Goal: Check status: Check status

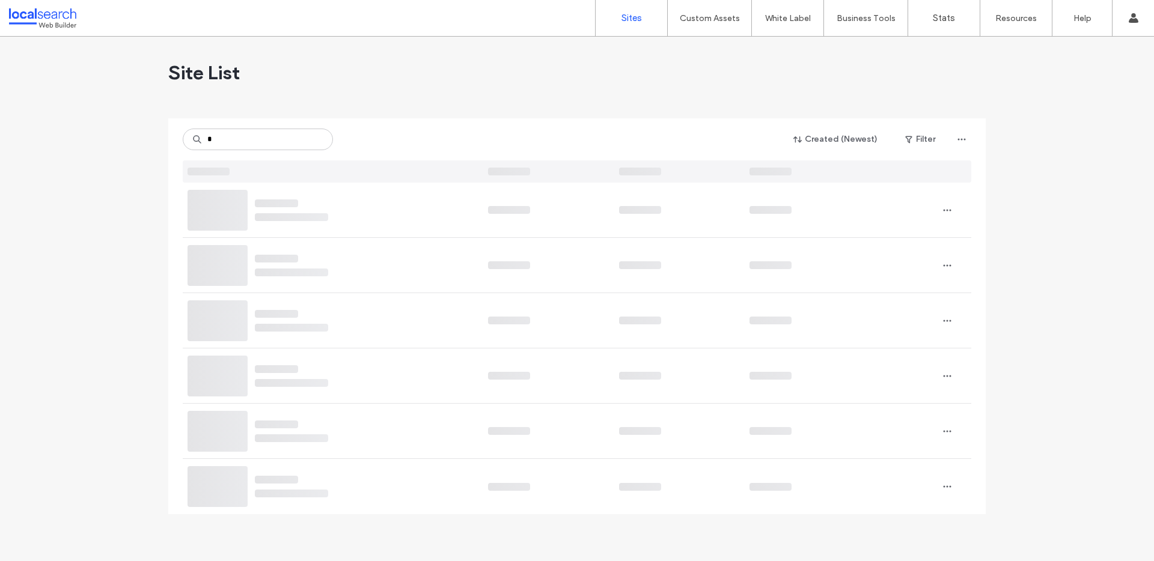
type input "*"
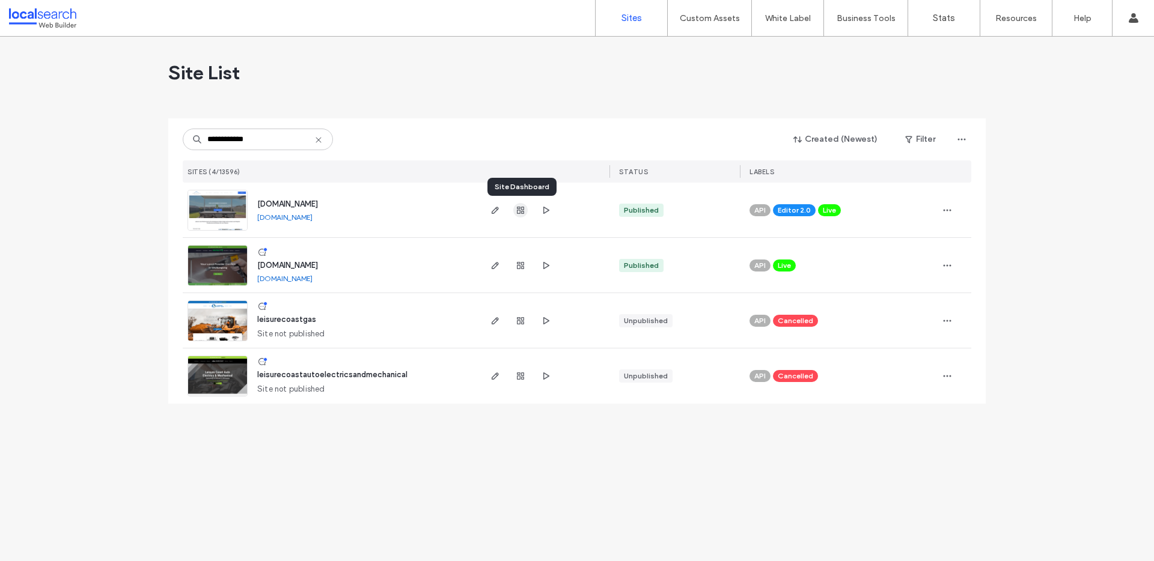
type input "**********"
click at [524, 210] on icon "button" at bounding box center [521, 211] width 10 height 10
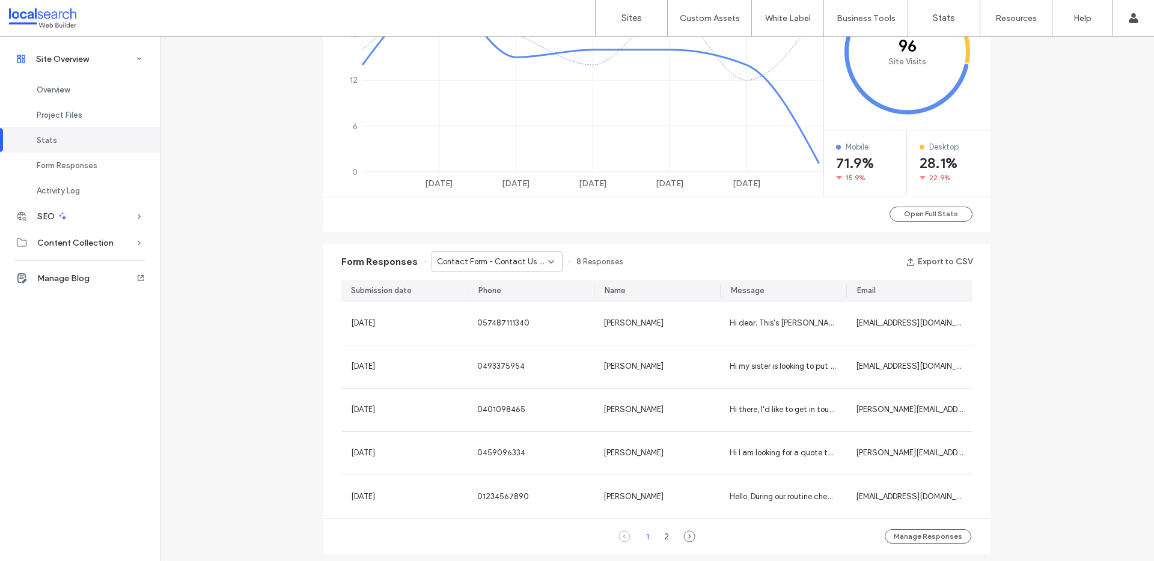
scroll to position [652, 0]
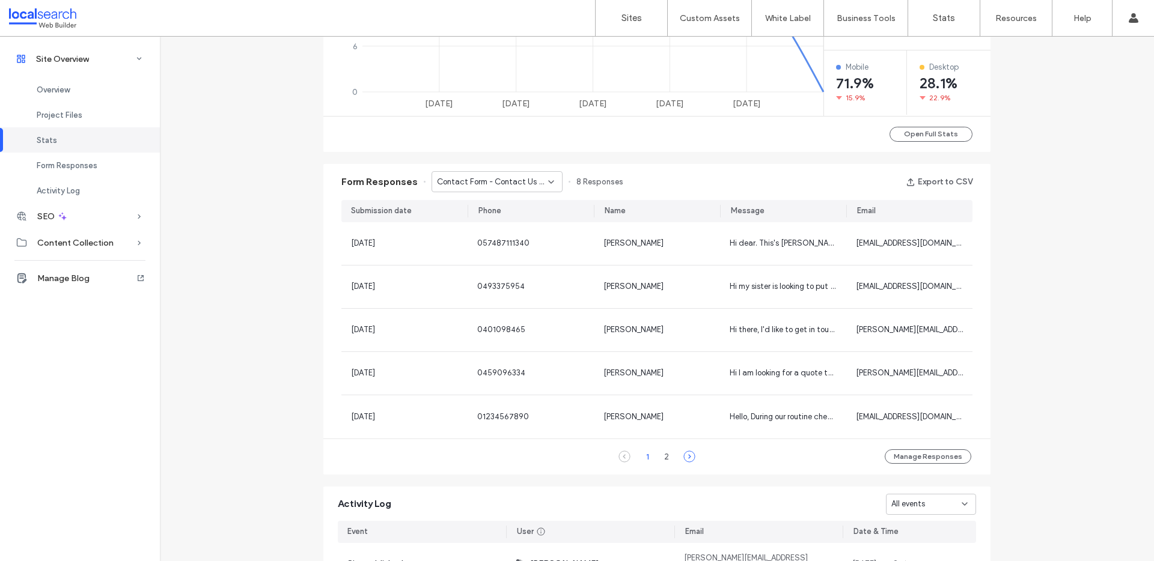
click at [683, 455] on icon at bounding box center [689, 457] width 12 height 12
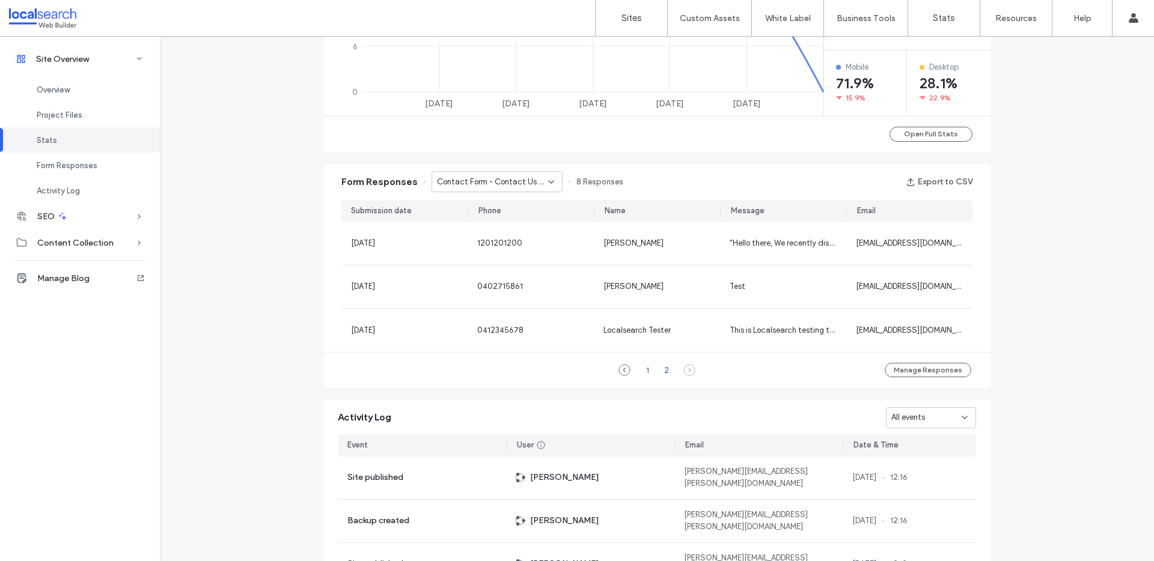
click at [487, 171] on div "Form Responses Contact Form - Contact Us page 8 Responses Export to CSV" at bounding box center [656, 182] width 667 height 36
click at [507, 178] on span "Contact Form - Contact Us page" at bounding box center [492, 182] width 111 height 12
click at [619, 368] on icon at bounding box center [625, 370] width 12 height 12
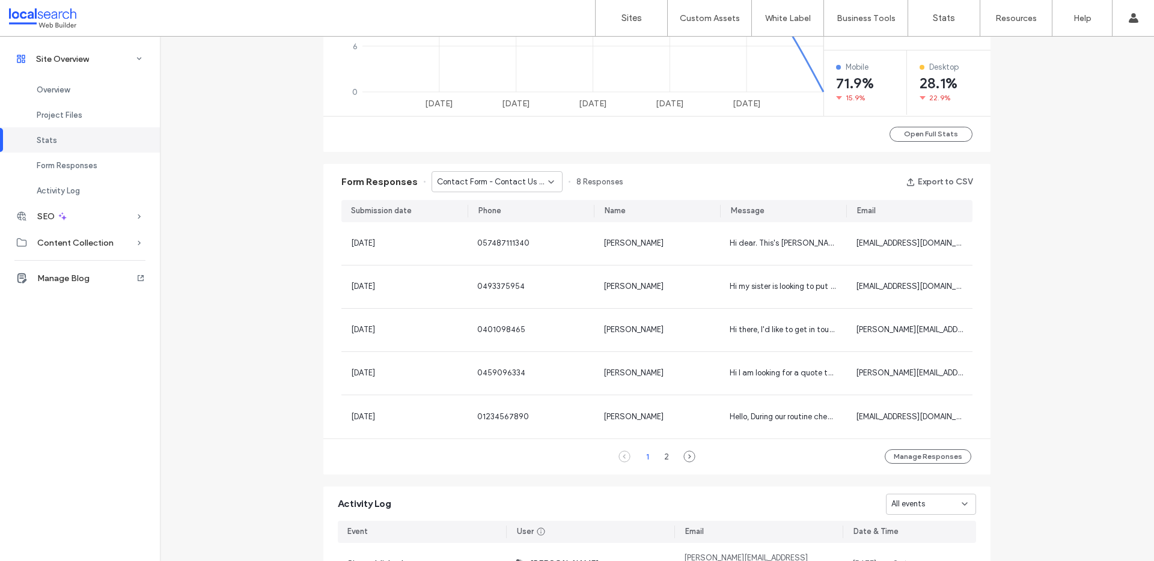
click at [511, 178] on span "Contact Form - Contact Us page" at bounding box center [492, 182] width 111 height 12
click at [501, 218] on span "Contact Form - Kiama page" at bounding box center [481, 224] width 100 height 12
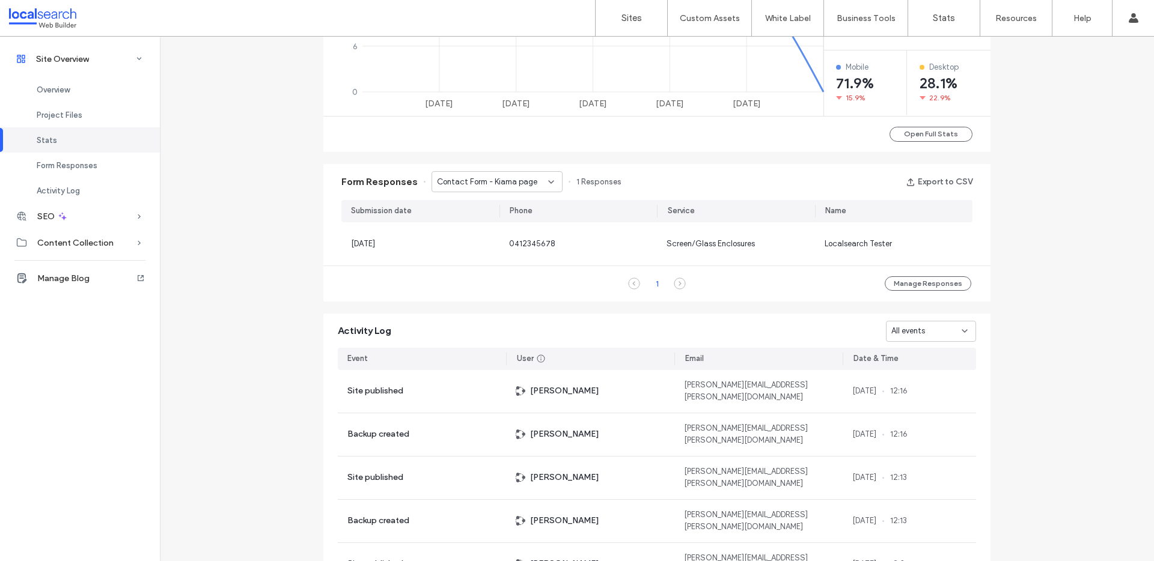
click at [500, 178] on span "Contact Form - Kiama page" at bounding box center [487, 182] width 100 height 12
click at [505, 246] on span "Contact Form - Home page" at bounding box center [480, 245] width 99 height 12
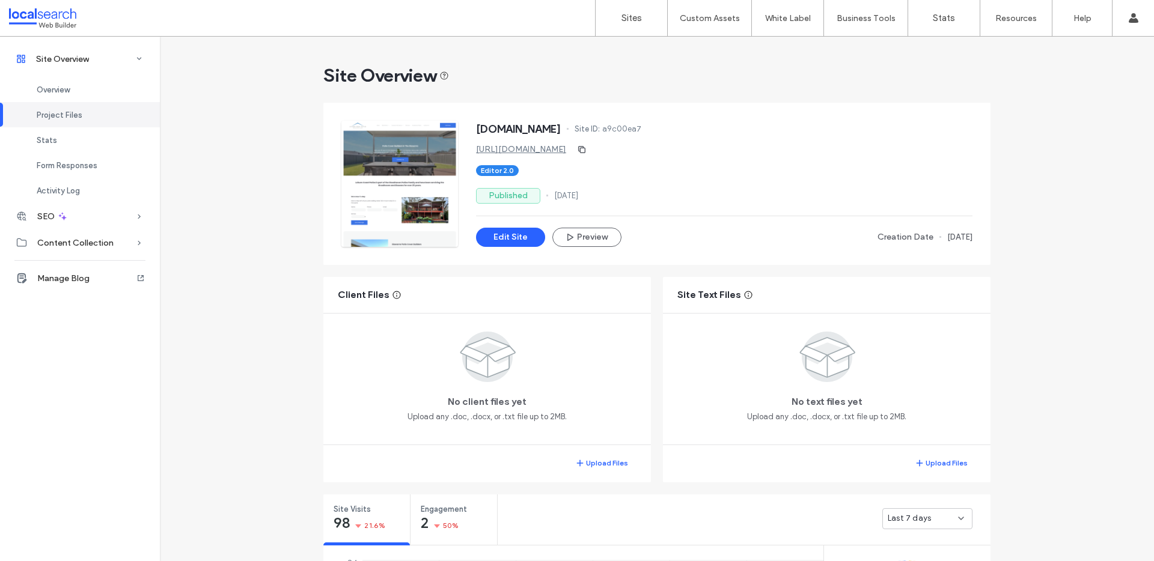
click at [45, 18] on div at bounding box center [77, 17] width 136 height 19
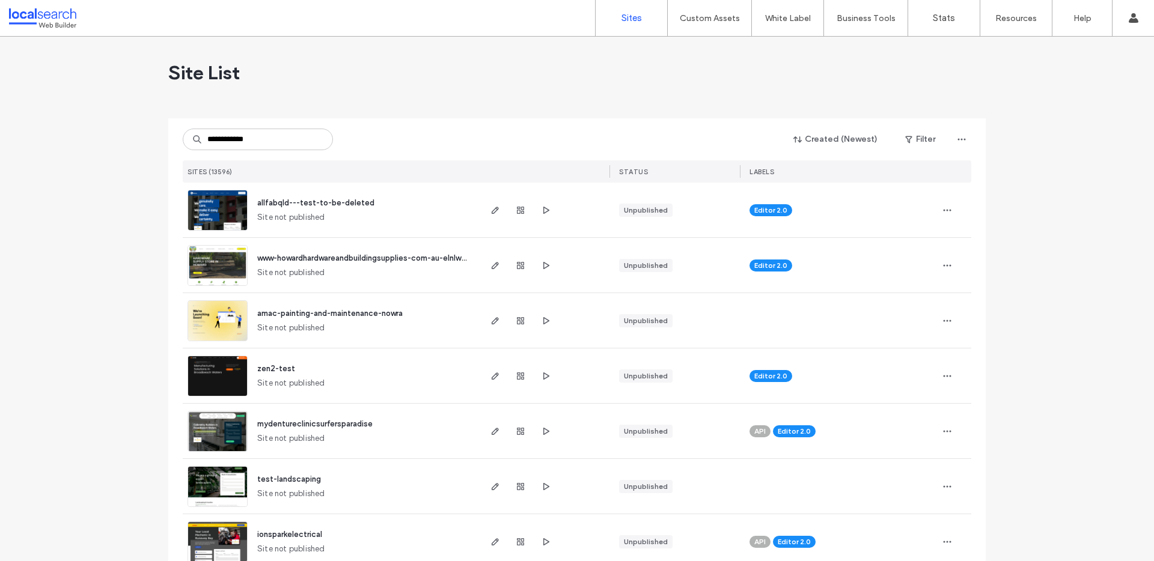
type input "**********"
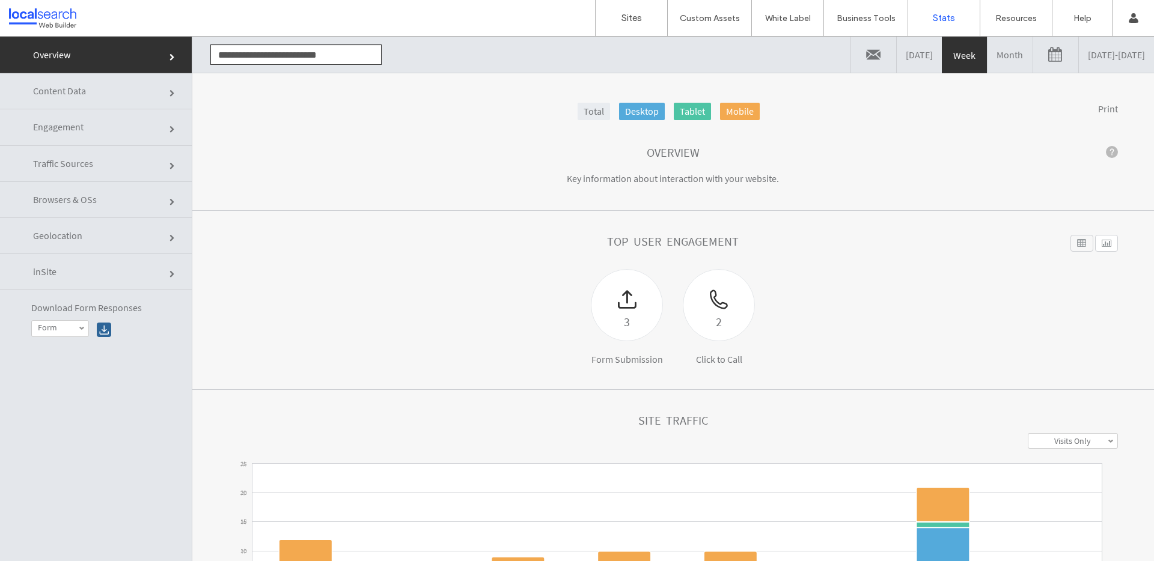
click at [1071, 240] on div at bounding box center [1082, 243] width 23 height 17
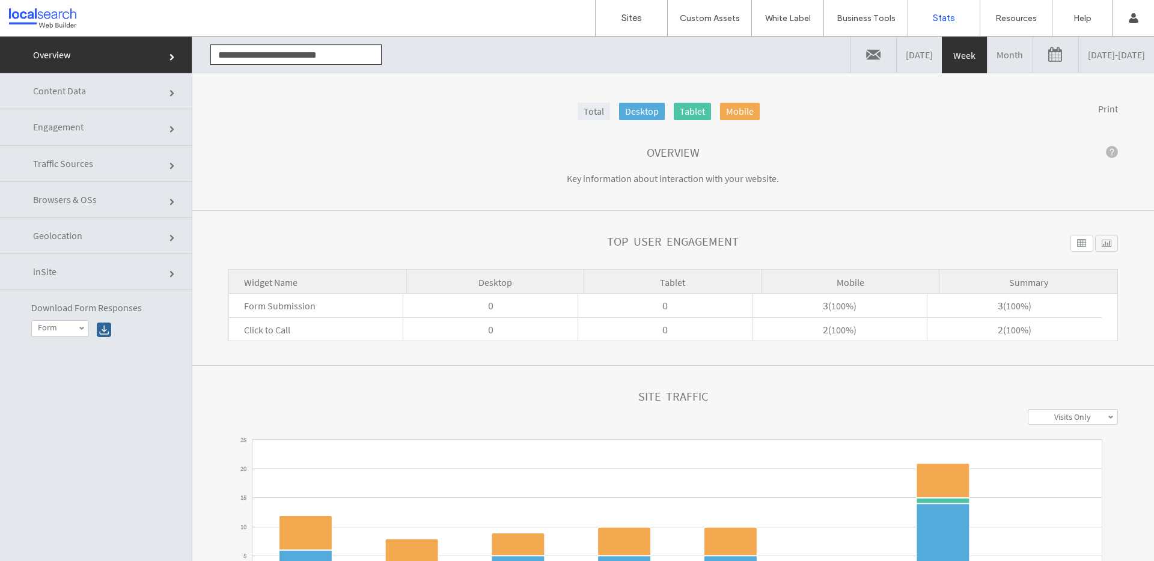
click at [1095, 240] on div at bounding box center [1106, 243] width 23 height 17
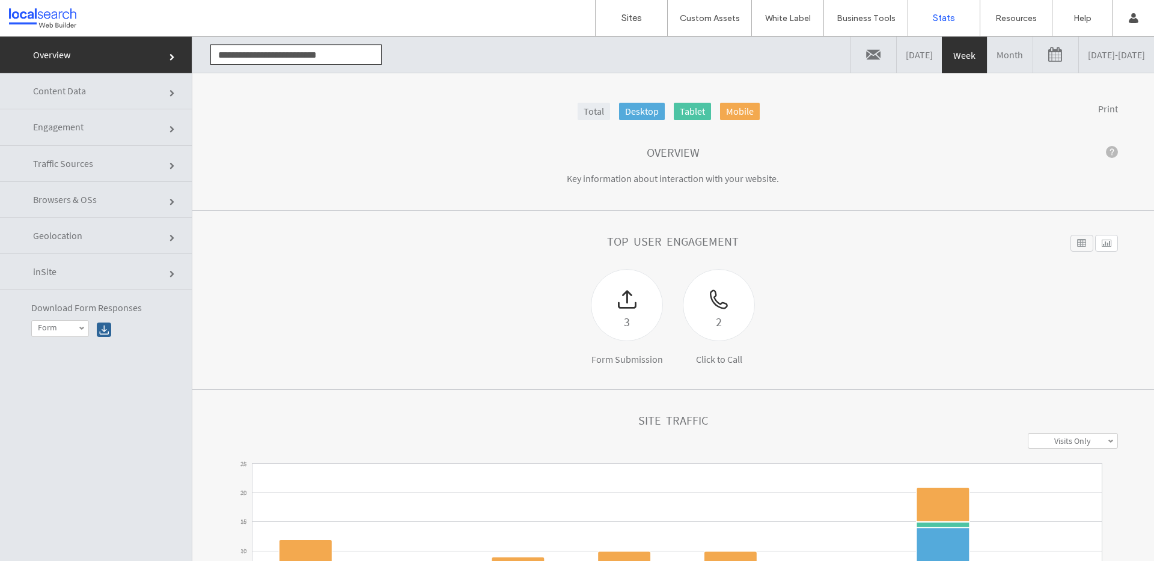
click at [1033, 53] on link at bounding box center [1055, 55] width 45 height 36
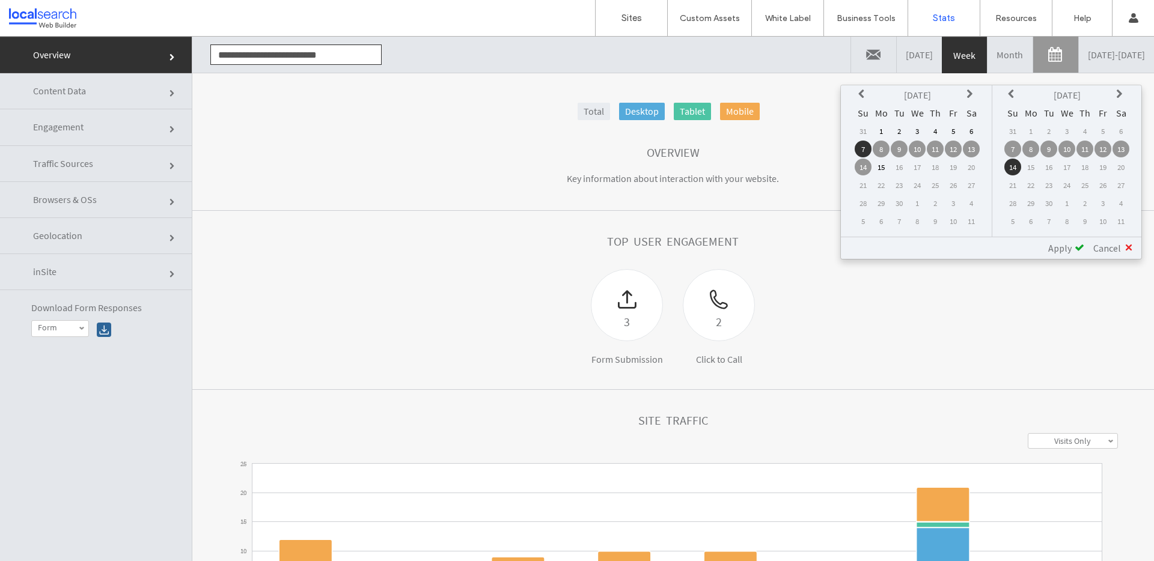
click at [988, 47] on link "Month" at bounding box center [1010, 55] width 45 height 36
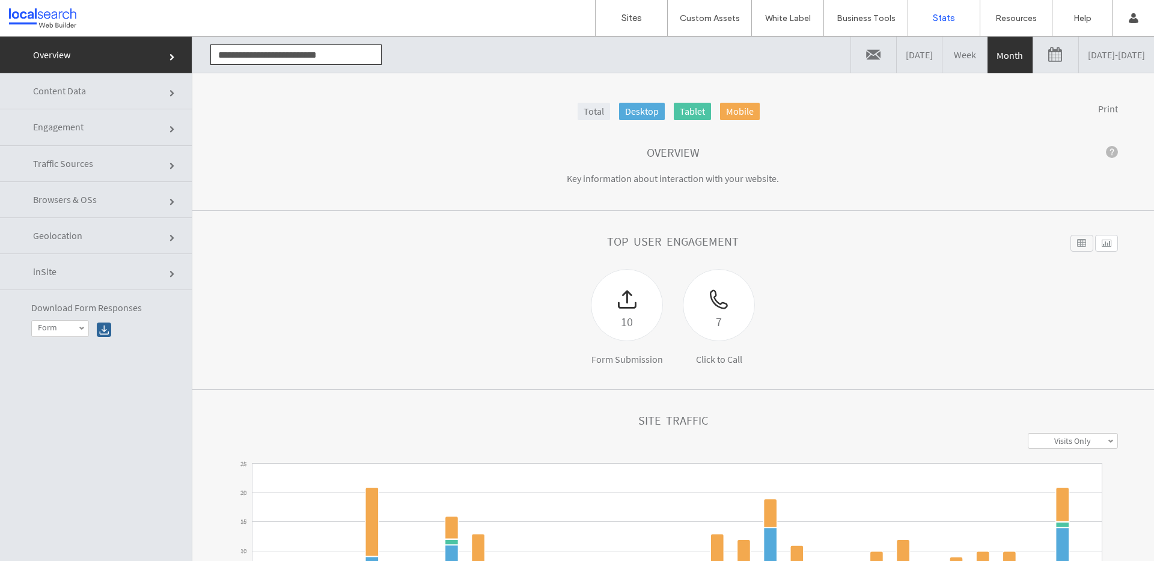
click at [1033, 52] on link at bounding box center [1055, 55] width 45 height 36
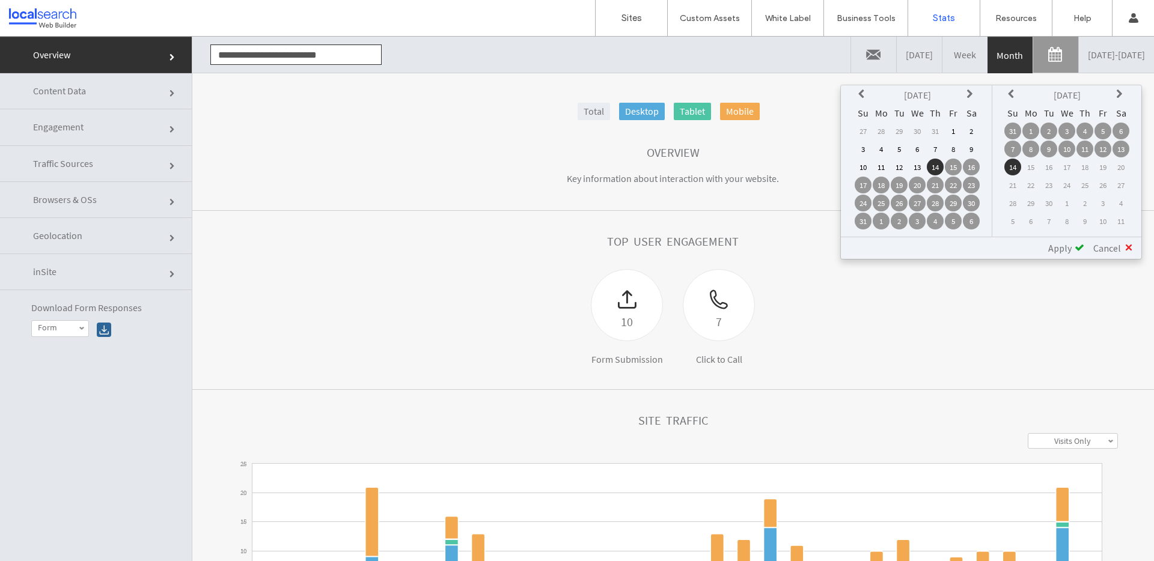
click at [955, 131] on td "1" at bounding box center [953, 131] width 17 height 17
click at [1069, 246] on span "Apply" at bounding box center [1059, 248] width 23 height 12
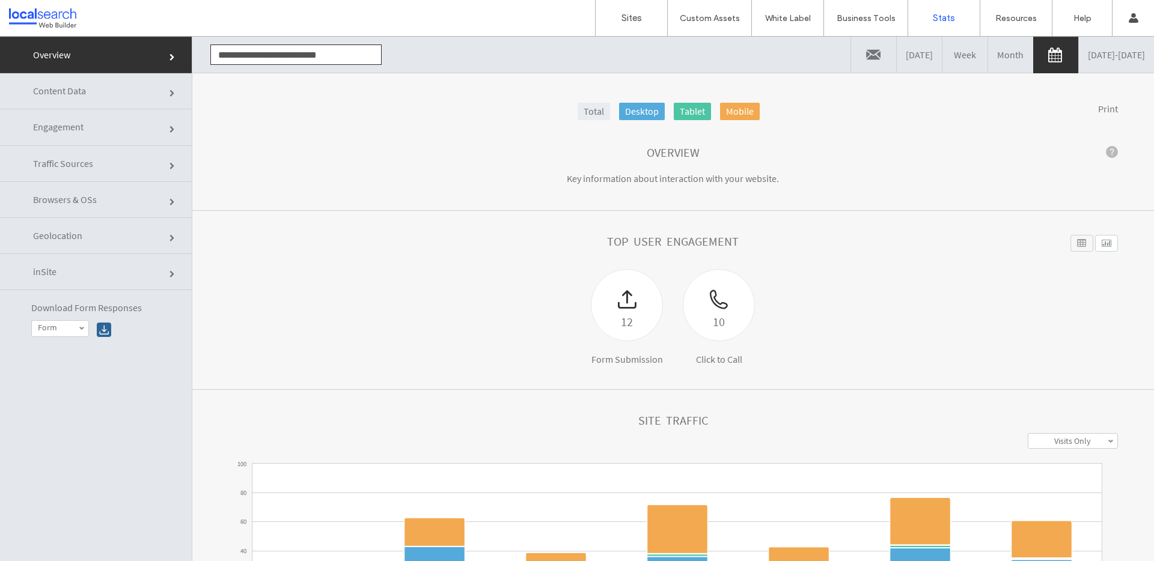
click at [1071, 244] on div at bounding box center [1082, 243] width 23 height 17
